Goal: Find specific page/section: Find specific page/section

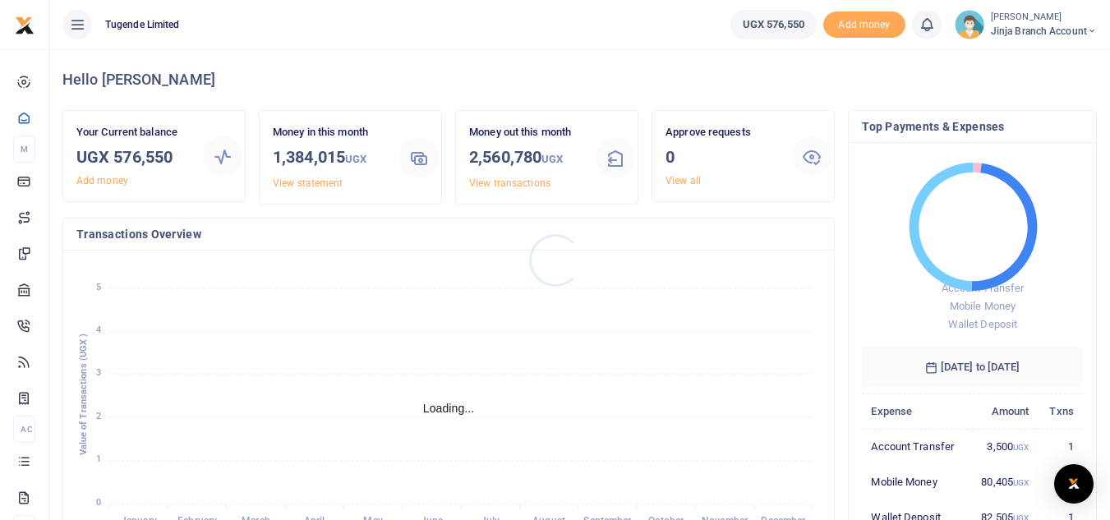
scroll to position [13, 13]
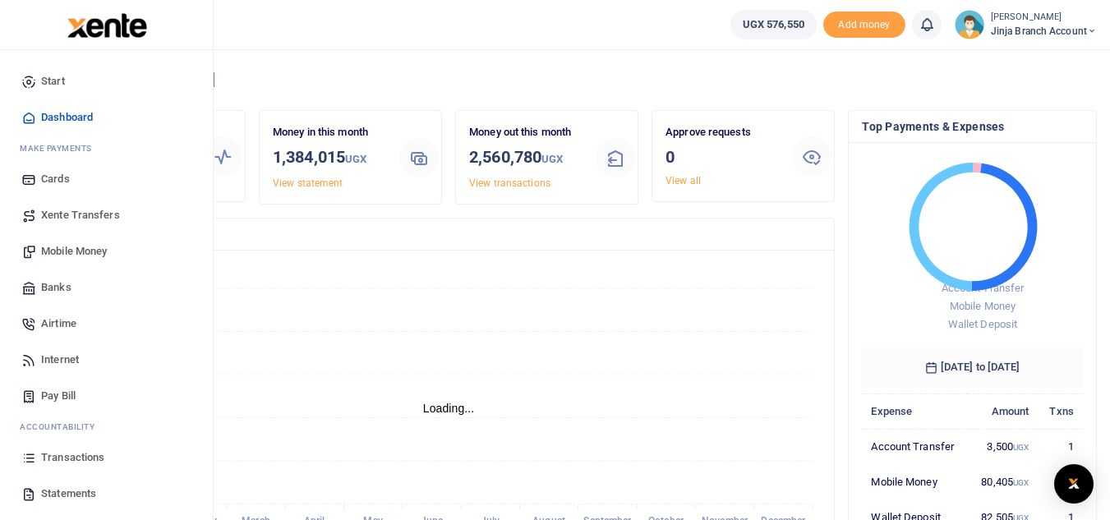
click at [47, 492] on span "Statements" at bounding box center [68, 494] width 55 height 16
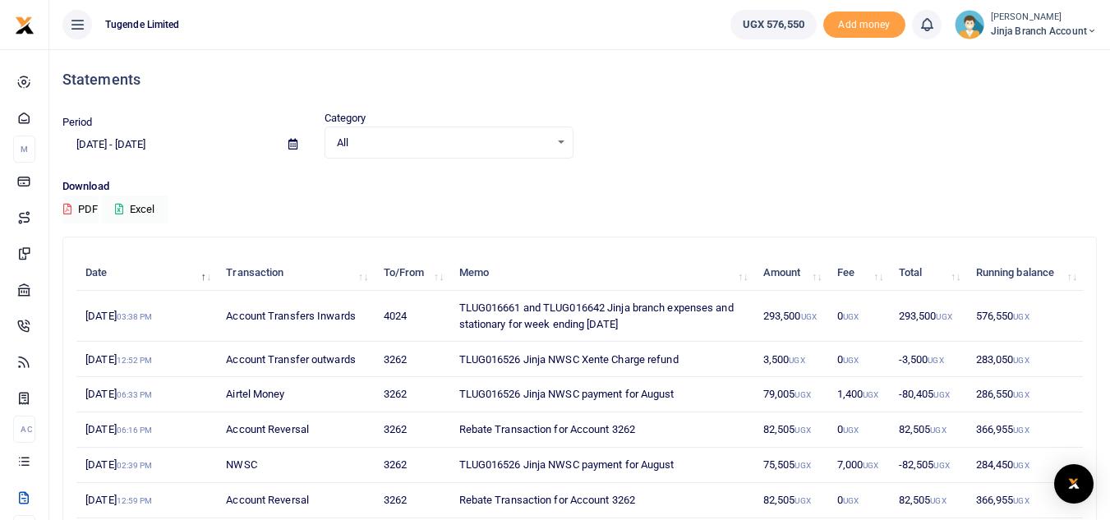
click at [1035, 25] on span "Jinja branch account" at bounding box center [1044, 31] width 106 height 15
click at [1021, 62] on link "Switch accounts" at bounding box center [1033, 59] width 130 height 23
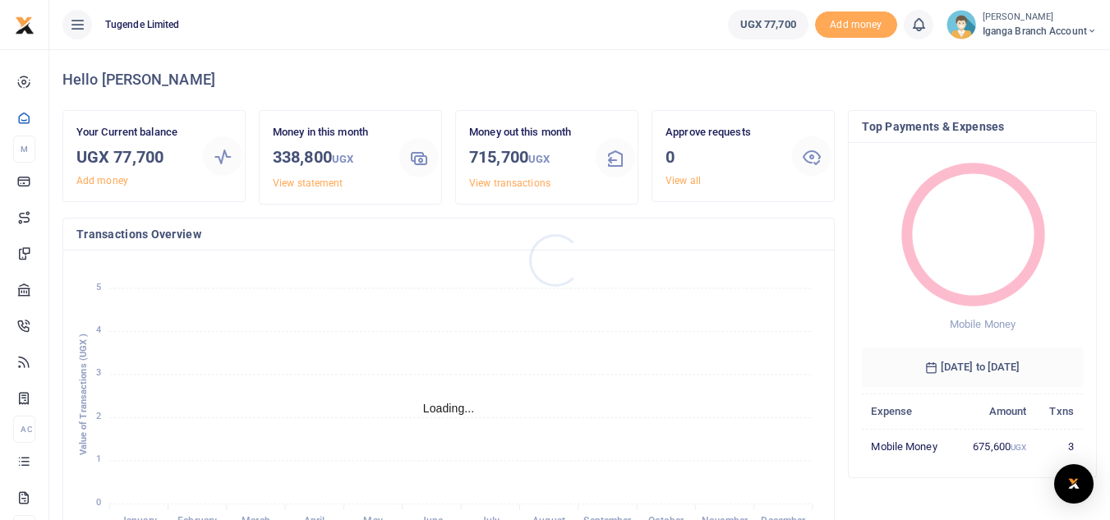
scroll to position [13, 13]
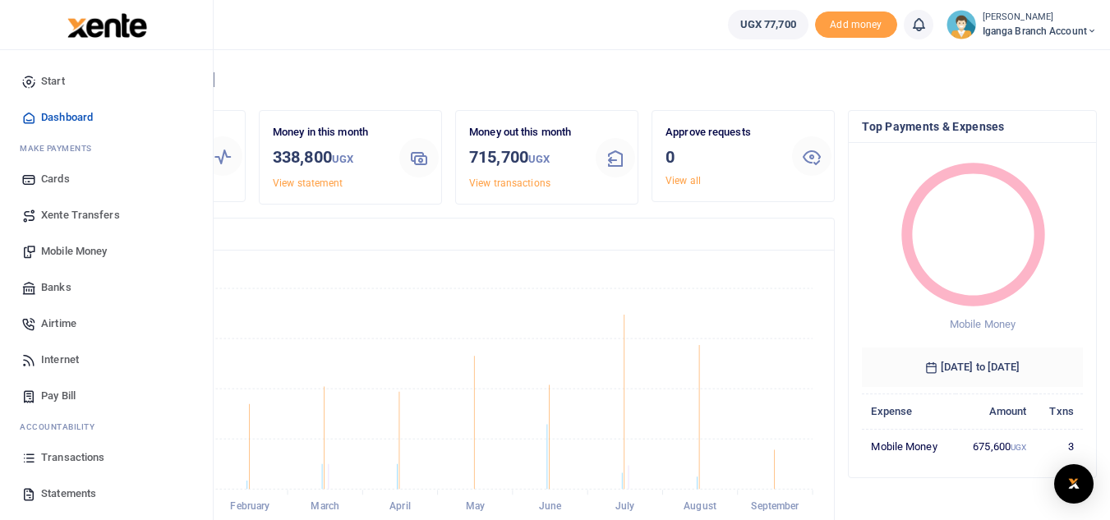
click at [57, 454] on span "Transactions" at bounding box center [72, 457] width 63 height 16
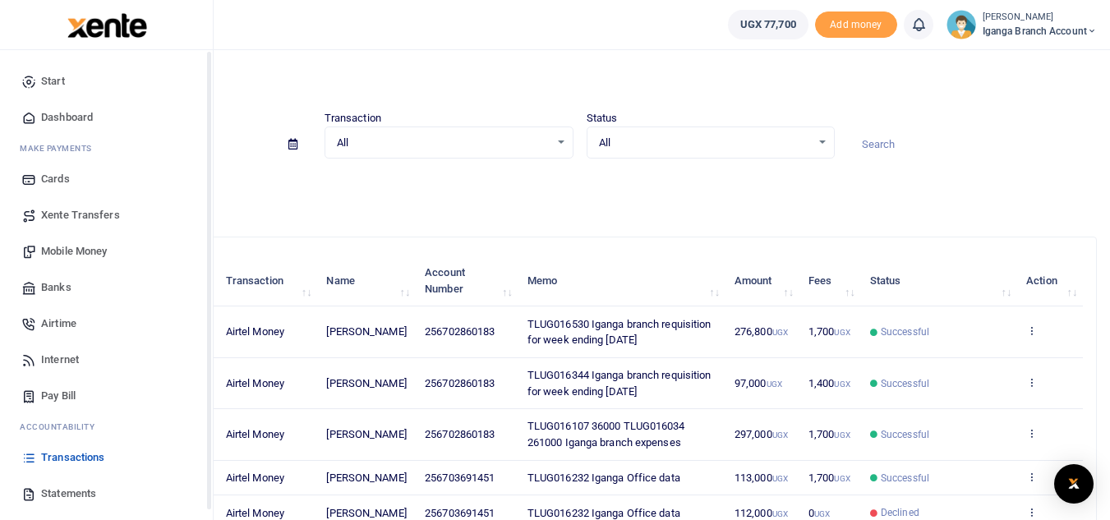
click at [54, 493] on span "Statements" at bounding box center [68, 494] width 55 height 16
